Goal: Use online tool/utility: Utilize a website feature to perform a specific function

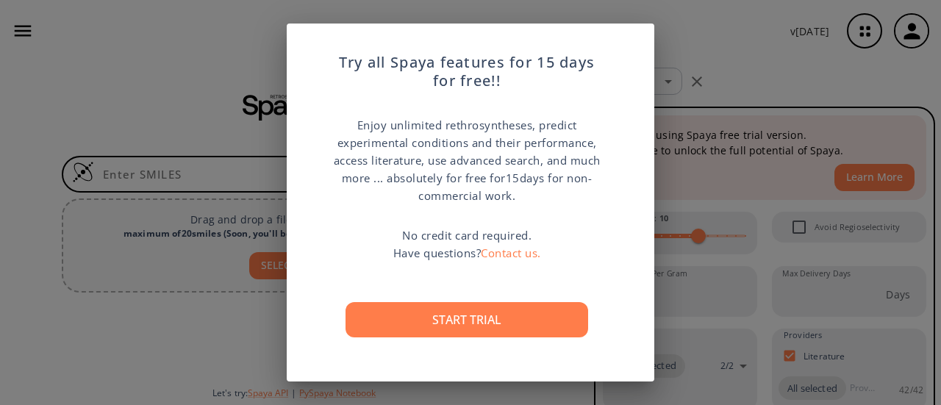
scroll to position [114, 0]
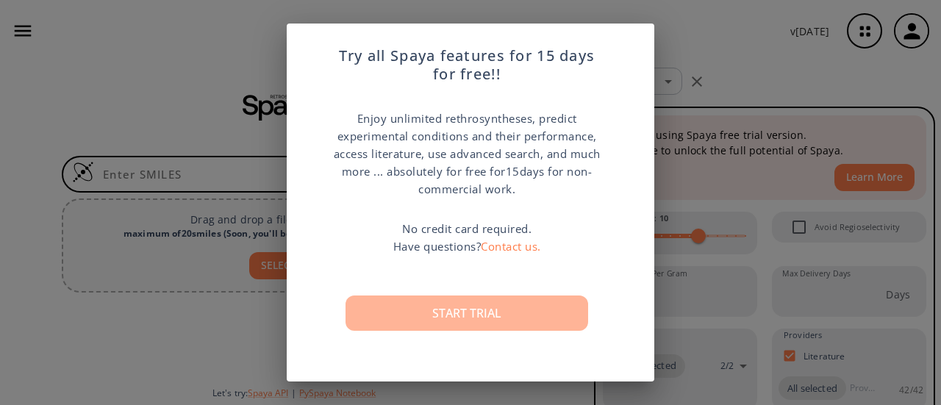
click at [448, 313] on button "Start trial" at bounding box center [466, 312] width 243 height 35
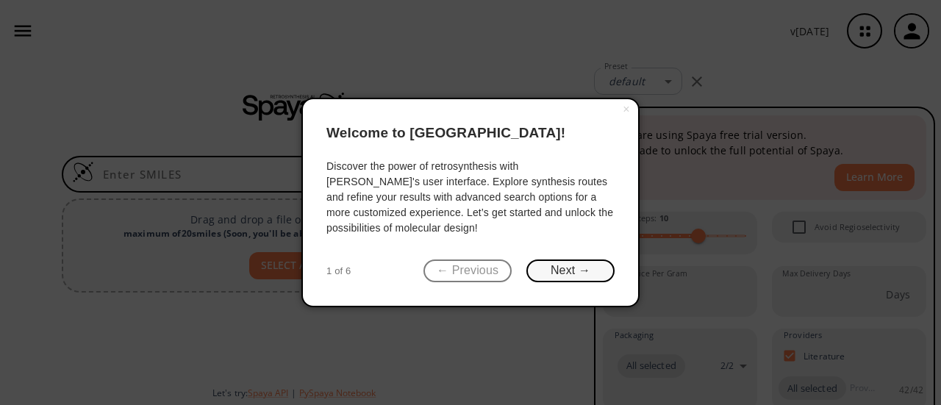
click at [578, 272] on button "Next →" at bounding box center [570, 270] width 88 height 23
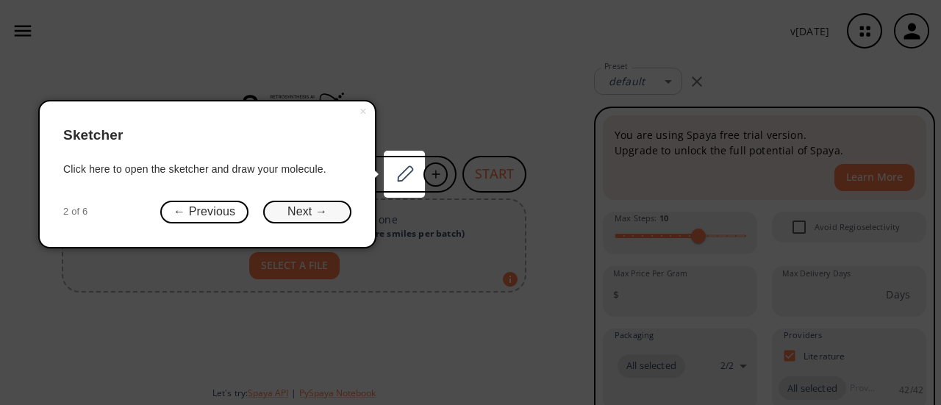
click at [331, 209] on button "Next →" at bounding box center [307, 212] width 88 height 23
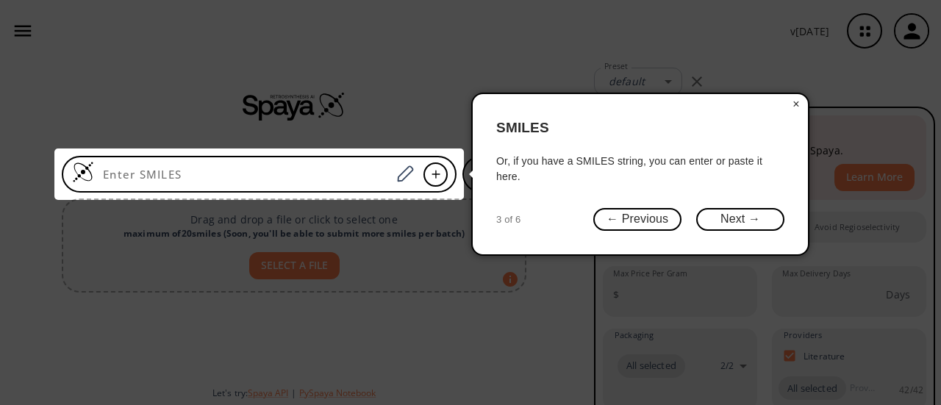
click at [792, 104] on button "×" at bounding box center [796, 104] width 24 height 21
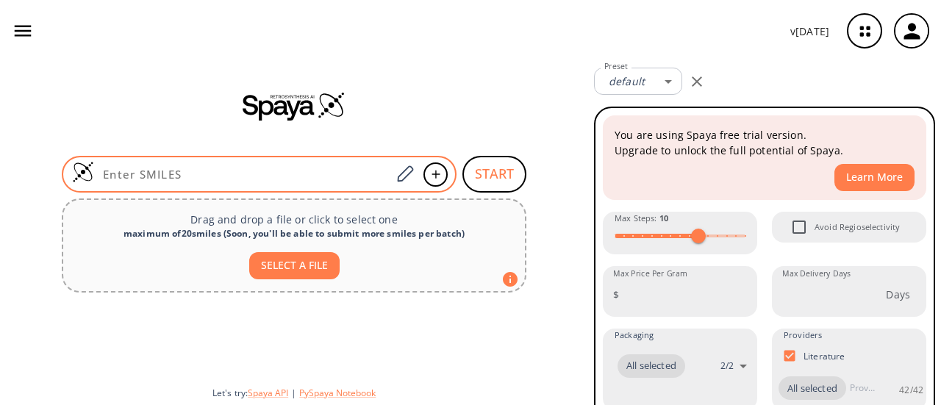
click at [236, 176] on input at bounding box center [242, 174] width 297 height 15
paste input "O=C(OCC)C(C1=CSC(N)=N1)=O"
type input "O=C(OCC)C(C1=CSC(N)=N1)=O"
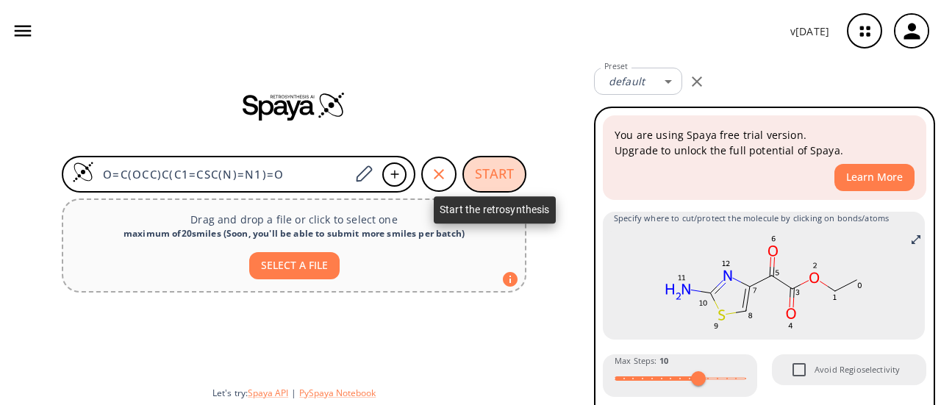
click at [492, 163] on button "START" at bounding box center [494, 174] width 64 height 37
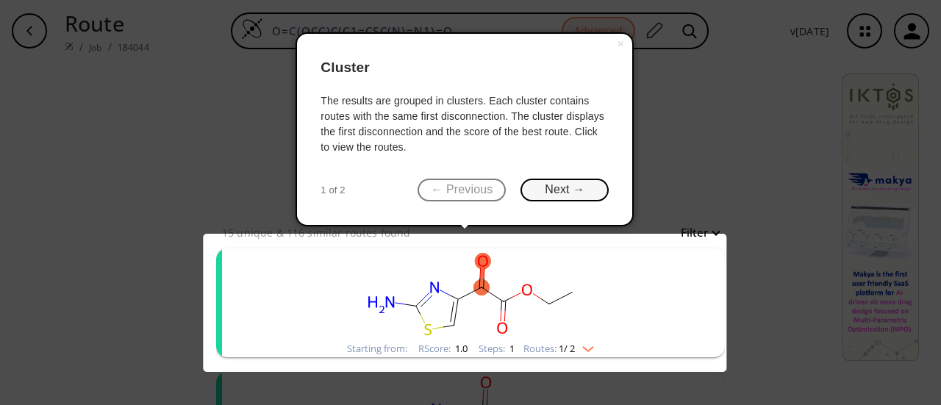
click at [553, 193] on button "Next →" at bounding box center [564, 190] width 88 height 23
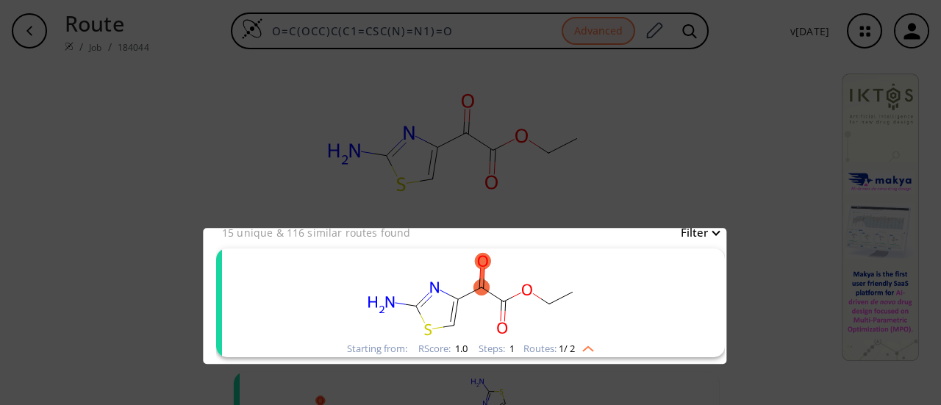
scroll to position [190, 0]
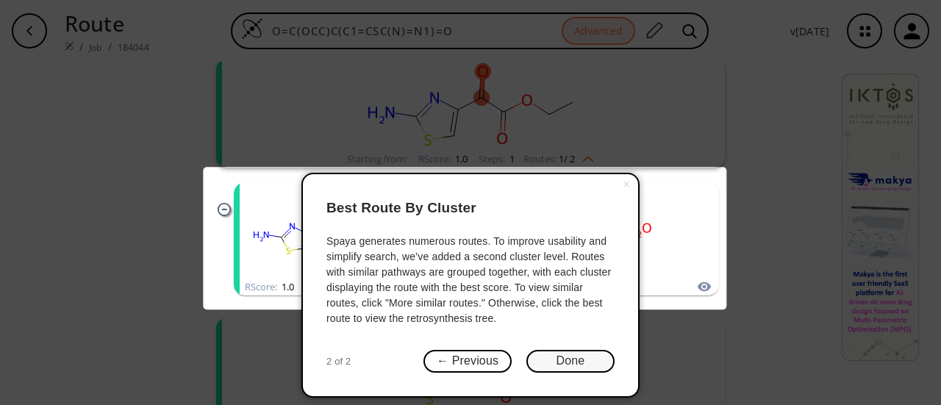
click at [564, 362] on button "Done" at bounding box center [570, 361] width 88 height 23
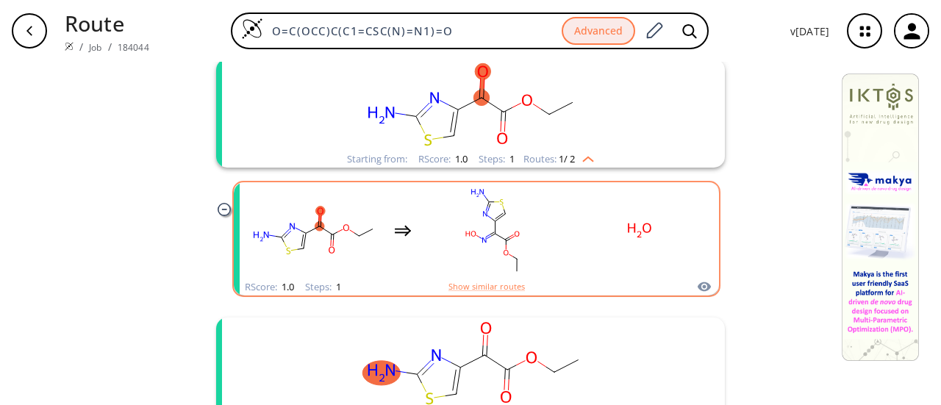
click at [562, 253] on div "clusters" at bounding box center [476, 230] width 459 height 96
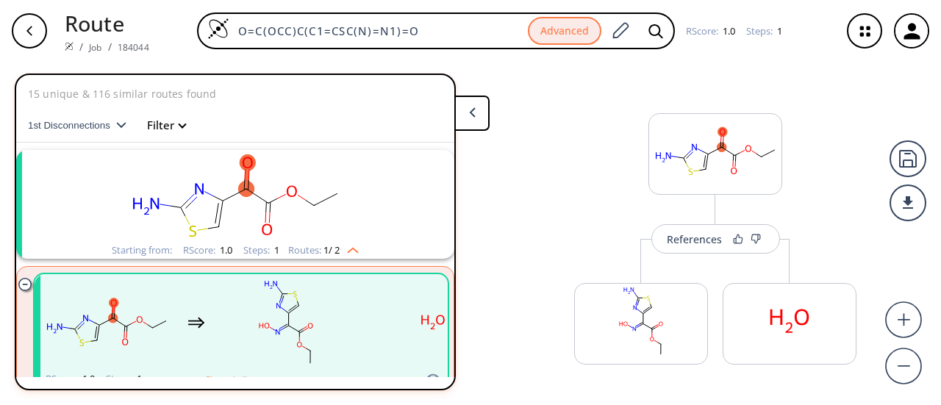
scroll to position [33, 0]
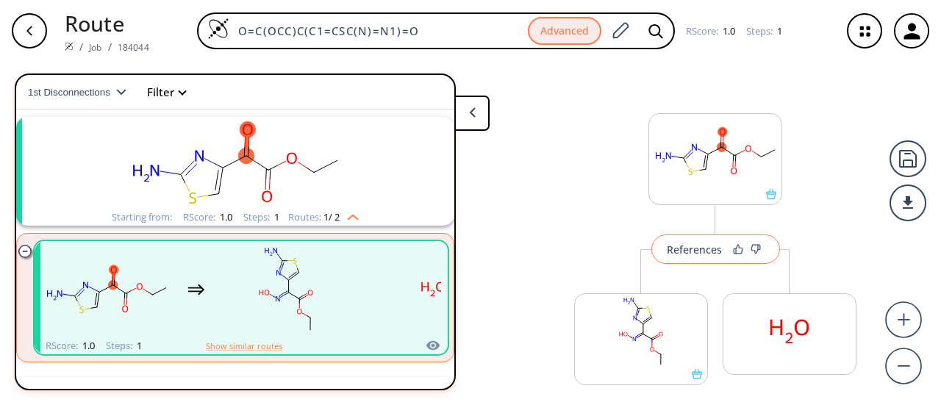
click at [690, 240] on button "References" at bounding box center [715, 248] width 129 height 29
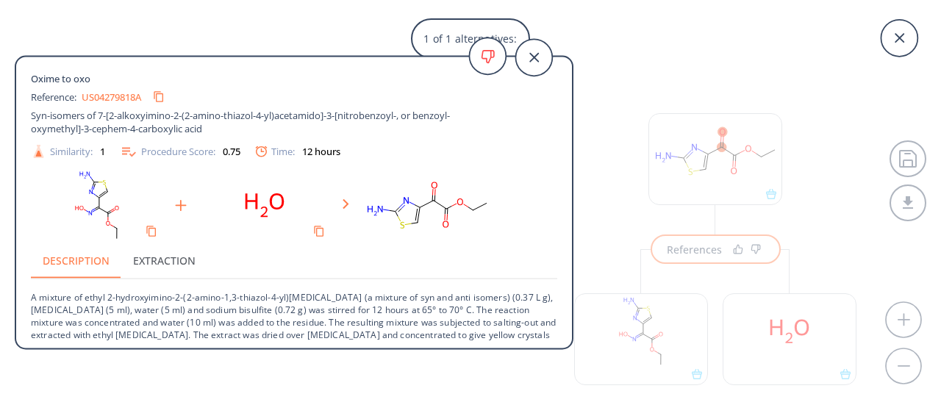
click at [118, 101] on link "US04279818A" at bounding box center [112, 97] width 60 height 10
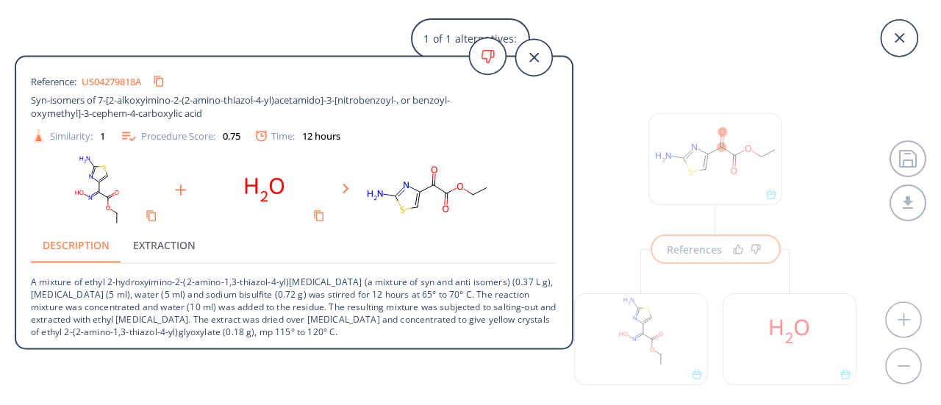
scroll to position [0, 0]
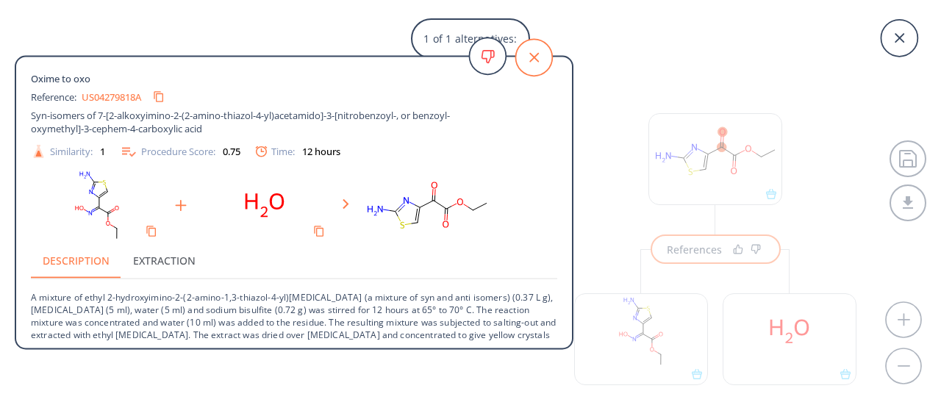
click at [529, 62] on icon at bounding box center [533, 57] width 37 height 37
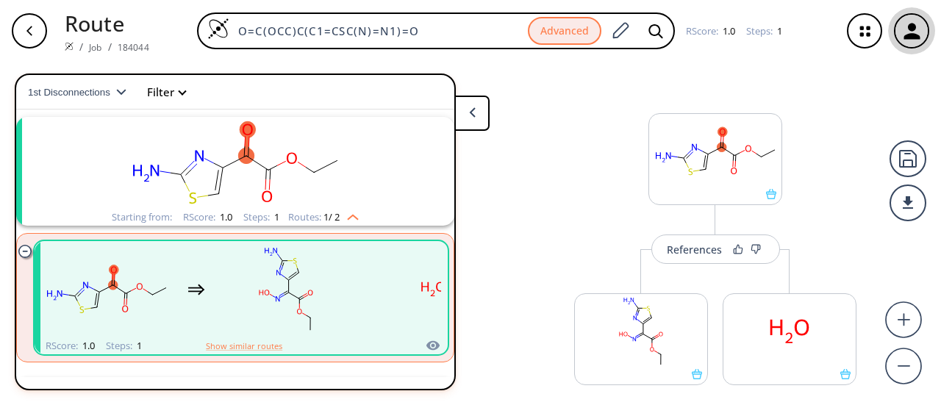
click at [919, 29] on icon "button" at bounding box center [912, 31] width 24 height 24
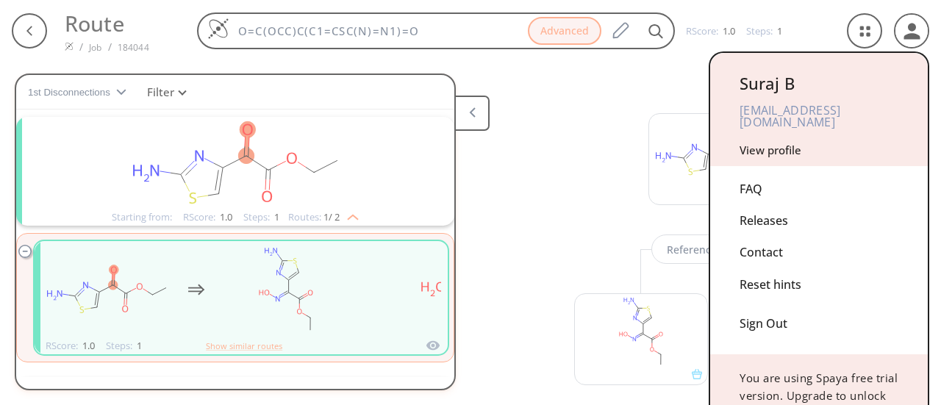
click at [37, 20] on div at bounding box center [470, 202] width 941 height 405
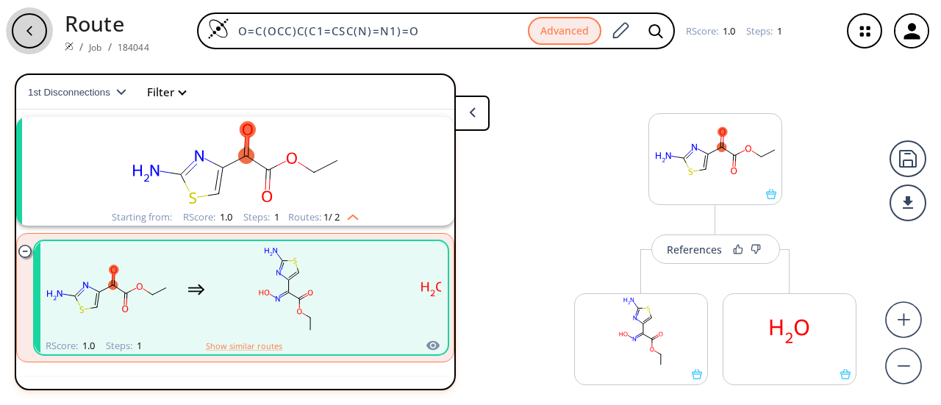
click at [35, 27] on icon "button" at bounding box center [30, 31] width 12 height 12
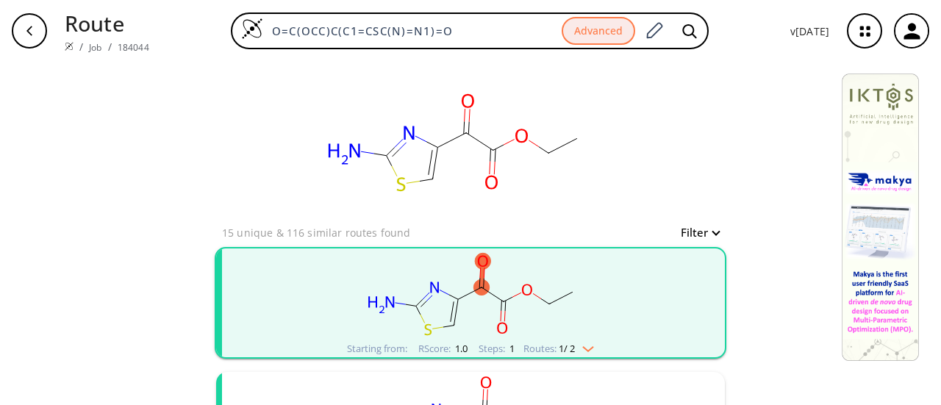
click at [25, 29] on icon "button" at bounding box center [30, 31] width 12 height 12
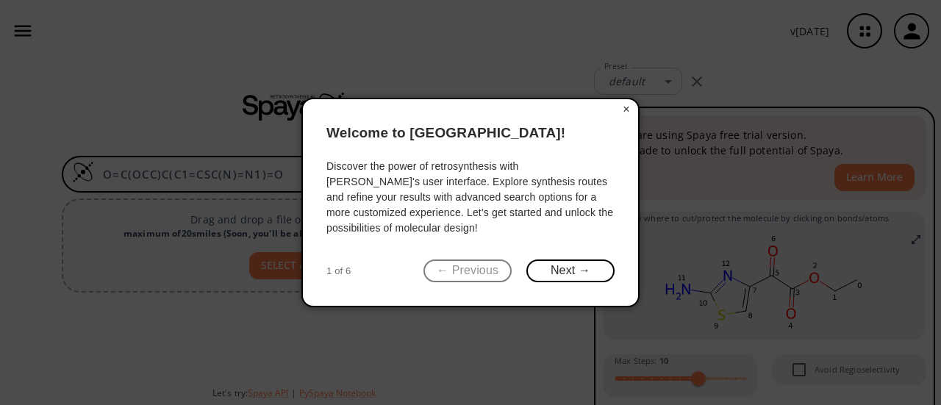
click at [626, 107] on button "×" at bounding box center [626, 109] width 24 height 21
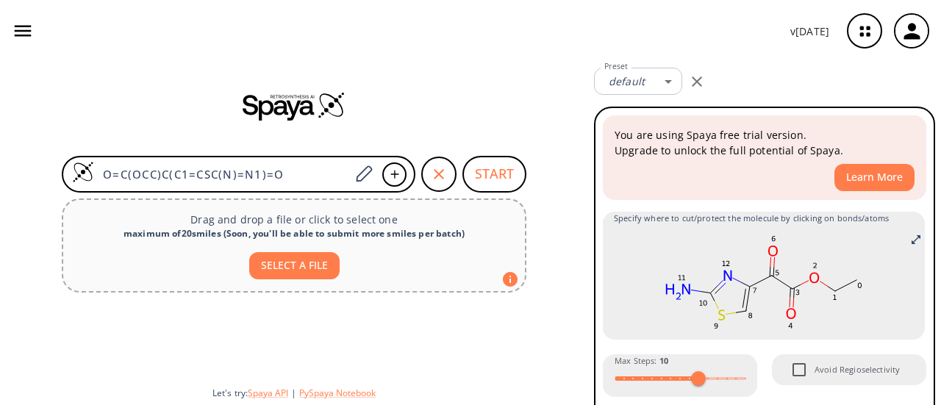
drag, startPoint x: 309, startPoint y: 171, endPoint x: 0, endPoint y: 215, distance: 311.7
click at [0, 215] on div "O=C(OCC)C(C1=CSC(N)=N1)=O START Drag and drop a file or click to select one max…" at bounding box center [294, 233] width 588 height 343
paste input "C=O"
type input "O=C(OCC)C(C1=CSC(NC=O)=N1)=O"
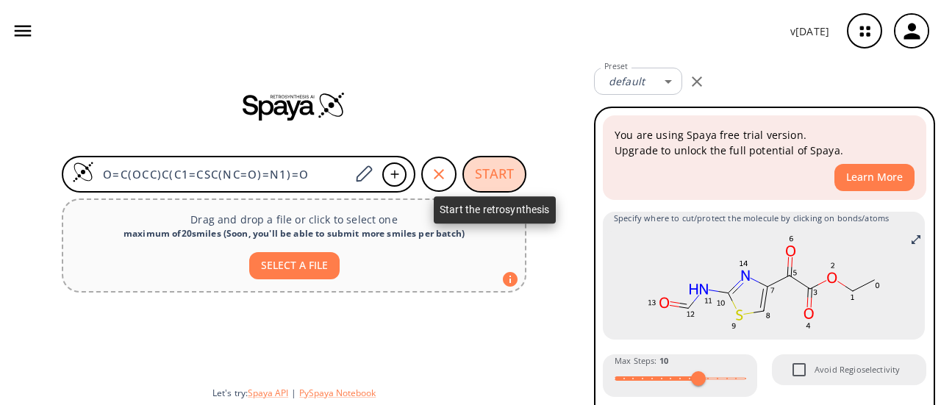
click at [506, 177] on button "START" at bounding box center [494, 174] width 64 height 37
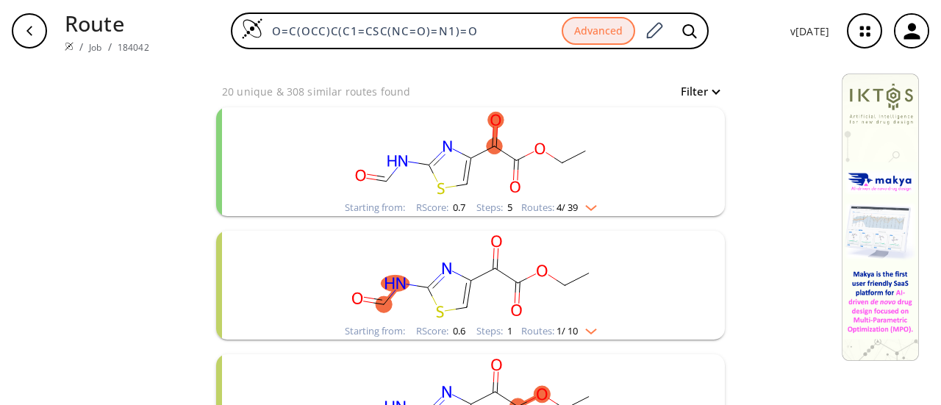
scroll to position [140, 0]
click at [506, 177] on rect "clusters" at bounding box center [470, 155] width 382 height 92
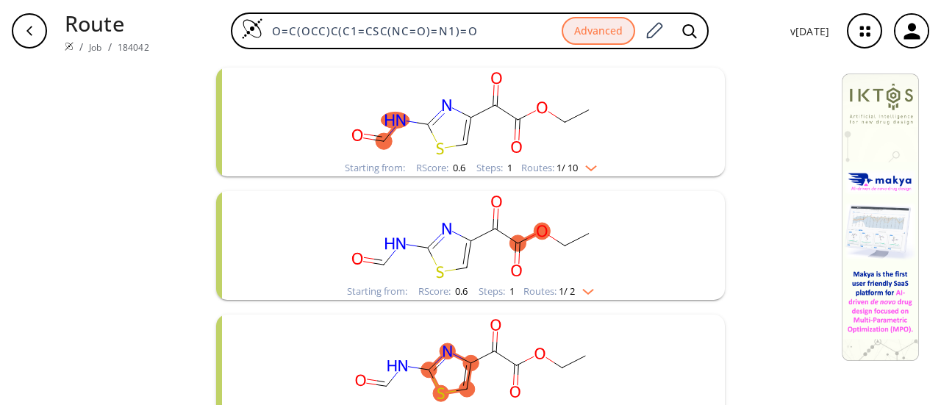
scroll to position [825, 0]
click at [595, 168] on div "Starting from: RScore : 0.6 Steps : 1 Routes: 1 / 10" at bounding box center [471, 167] width 274 height 17
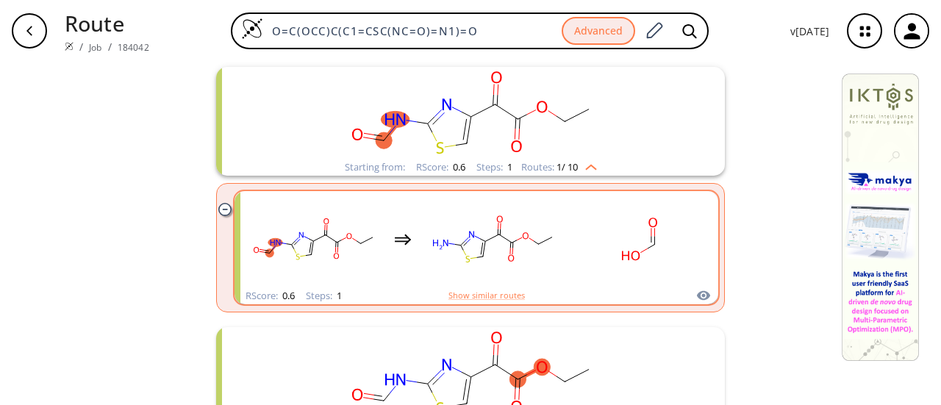
click at [514, 240] on rect "clusters" at bounding box center [492, 239] width 132 height 92
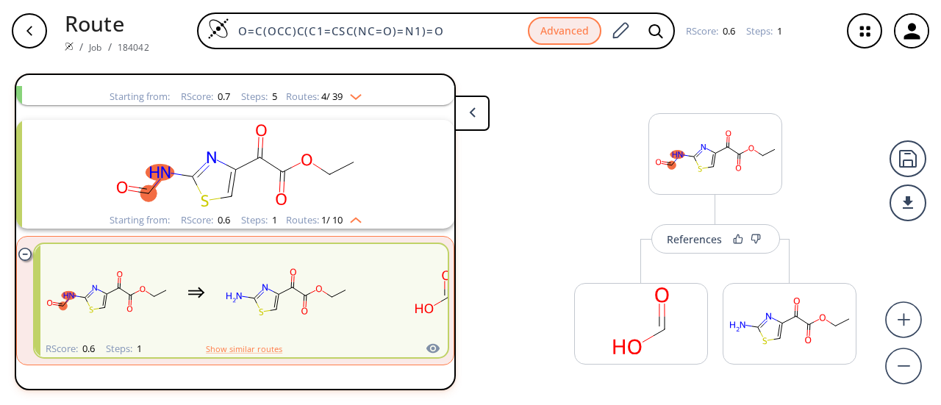
scroll to position [157, 0]
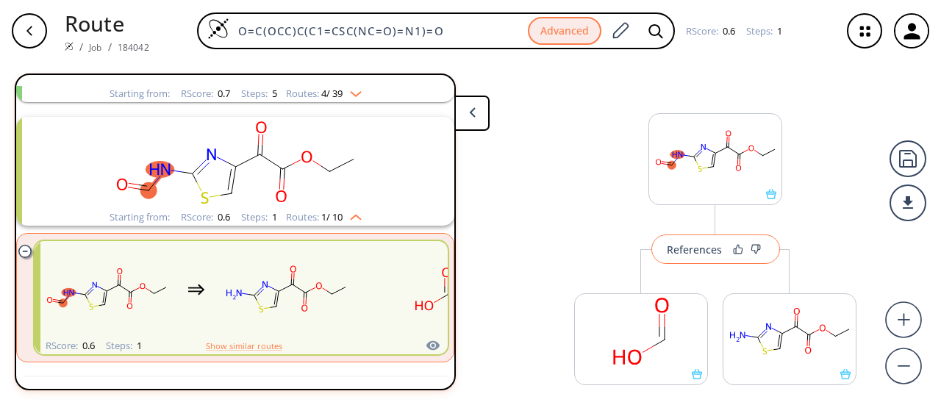
click at [685, 250] on div "References" at bounding box center [694, 250] width 55 height 10
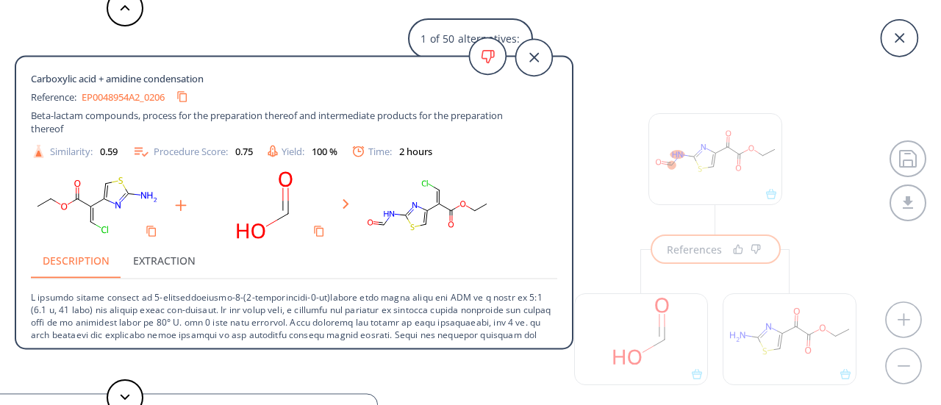
click at [127, 99] on link "EP0048954A2_0206" at bounding box center [123, 97] width 83 height 10
click at [182, 98] on button "Copy to clipboard" at bounding box center [182, 97] width 28 height 28
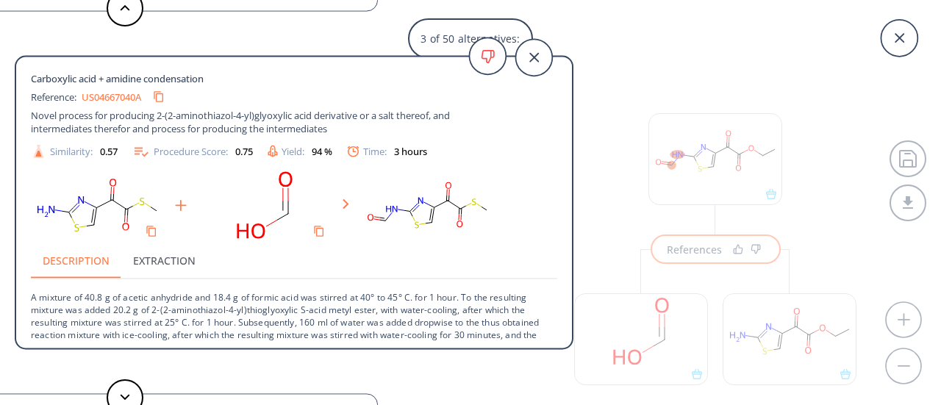
scroll to position [43, 0]
click at [120, 10] on icon at bounding box center [125, 7] width 10 height 7
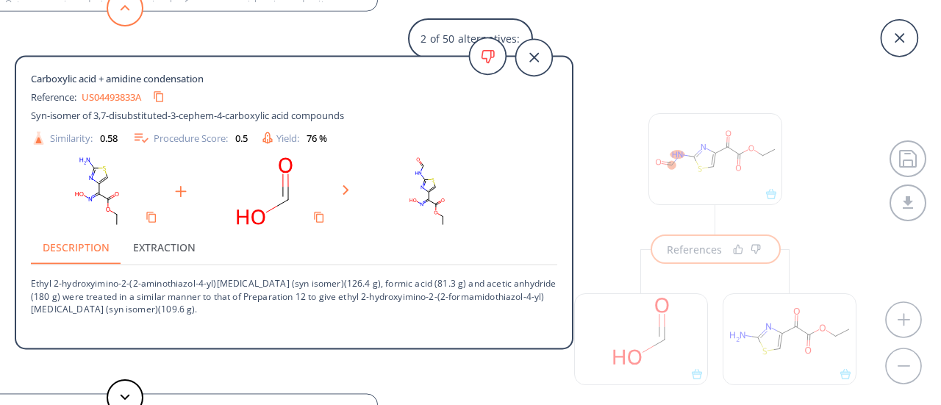
click at [120, 10] on icon at bounding box center [125, 7] width 10 height 7
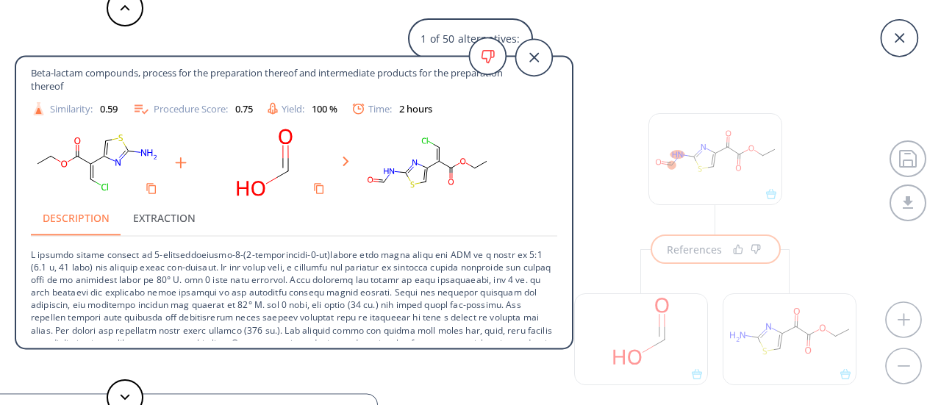
scroll to position [78, 0]
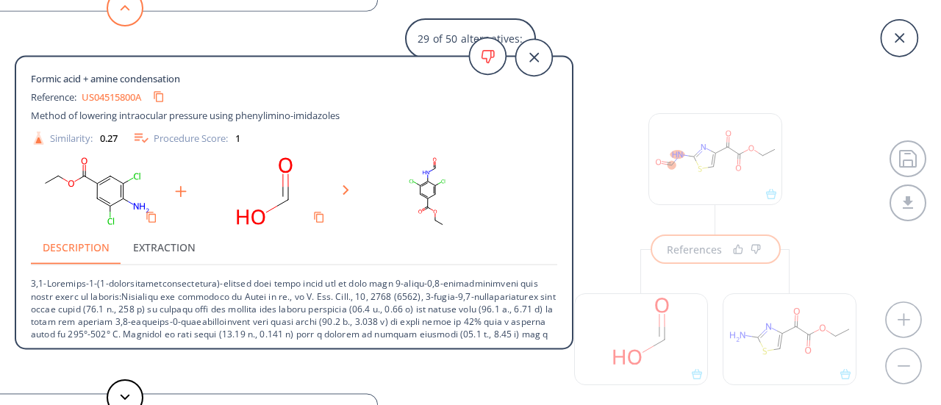
click at [121, 21] on button at bounding box center [125, 8] width 37 height 37
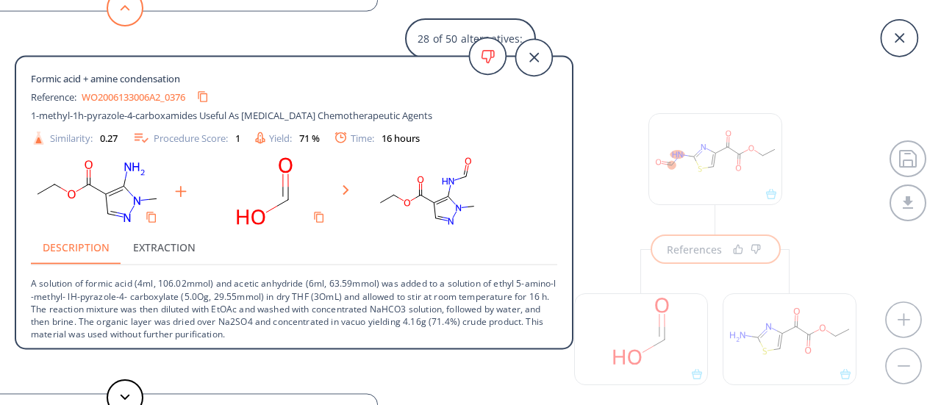
click at [121, 21] on button at bounding box center [125, 8] width 37 height 37
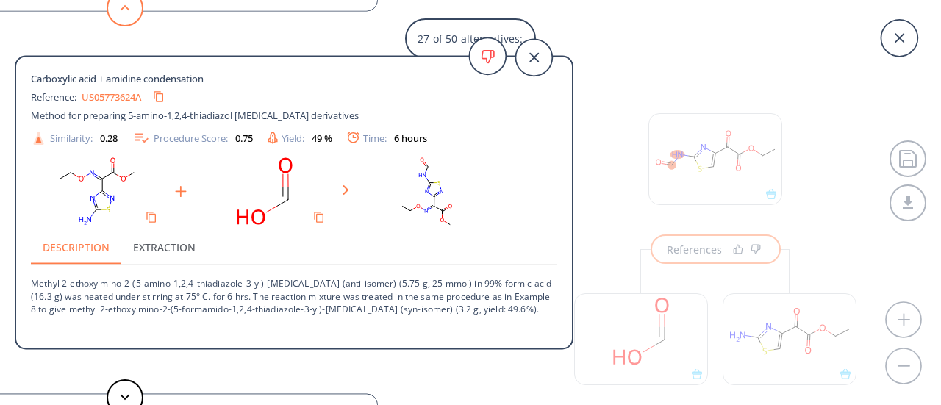
click at [121, 21] on button at bounding box center [125, 8] width 37 height 37
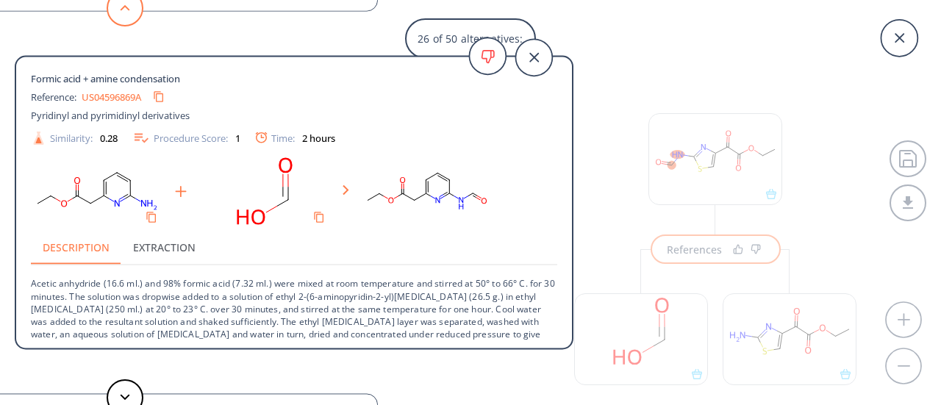
click at [121, 21] on button at bounding box center [125, 8] width 37 height 37
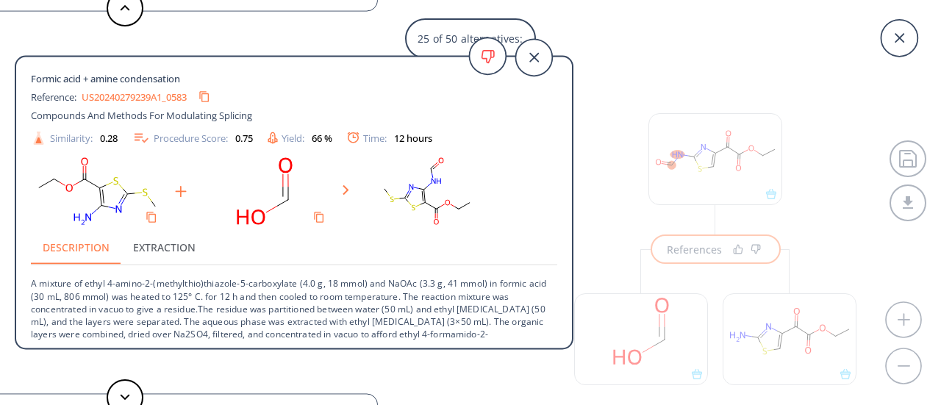
scroll to position [15, 0]
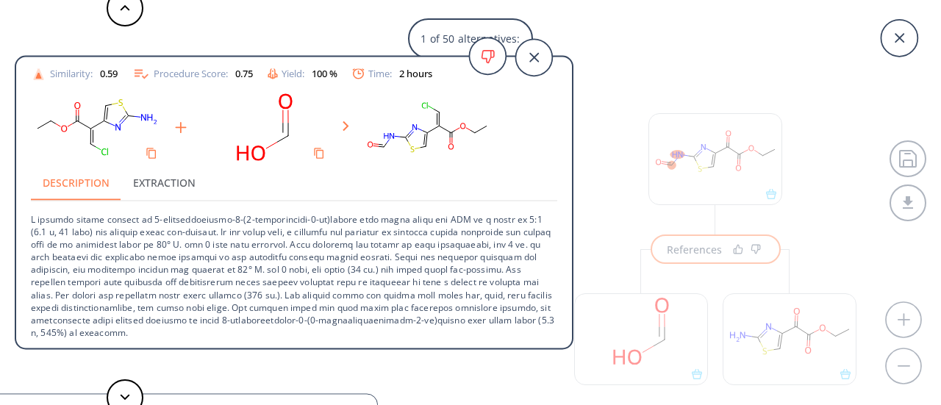
click at [175, 179] on button "Extraction" at bounding box center [164, 182] width 86 height 35
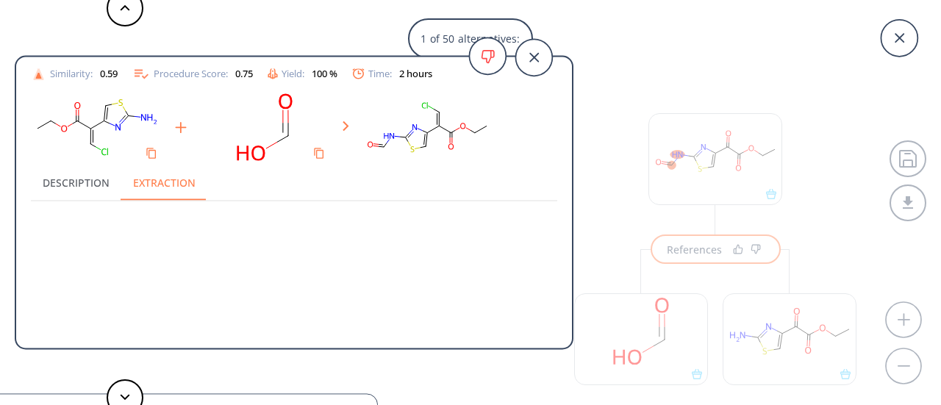
click at [65, 174] on button "Description" at bounding box center [76, 182] width 90 height 35
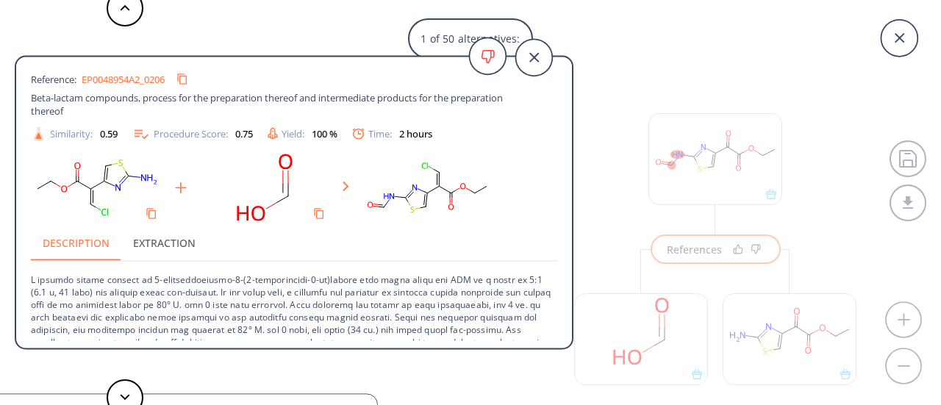
scroll to position [0, 0]
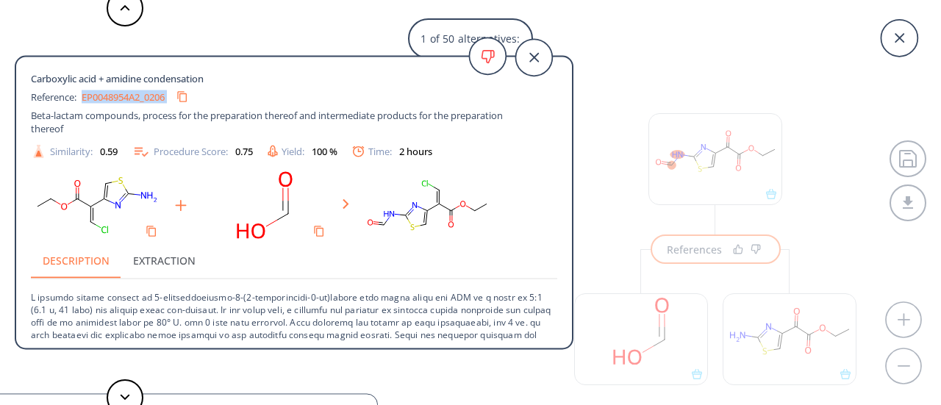
drag, startPoint x: 82, startPoint y: 94, endPoint x: 171, endPoint y: 86, distance: 88.6
click at [171, 86] on div "Reference: EP0048954A2_0206" at bounding box center [267, 97] width 473 height 24
click at [149, 96] on link "EP0048954A2_0206" at bounding box center [123, 97] width 83 height 10
